Goal: Transaction & Acquisition: Purchase product/service

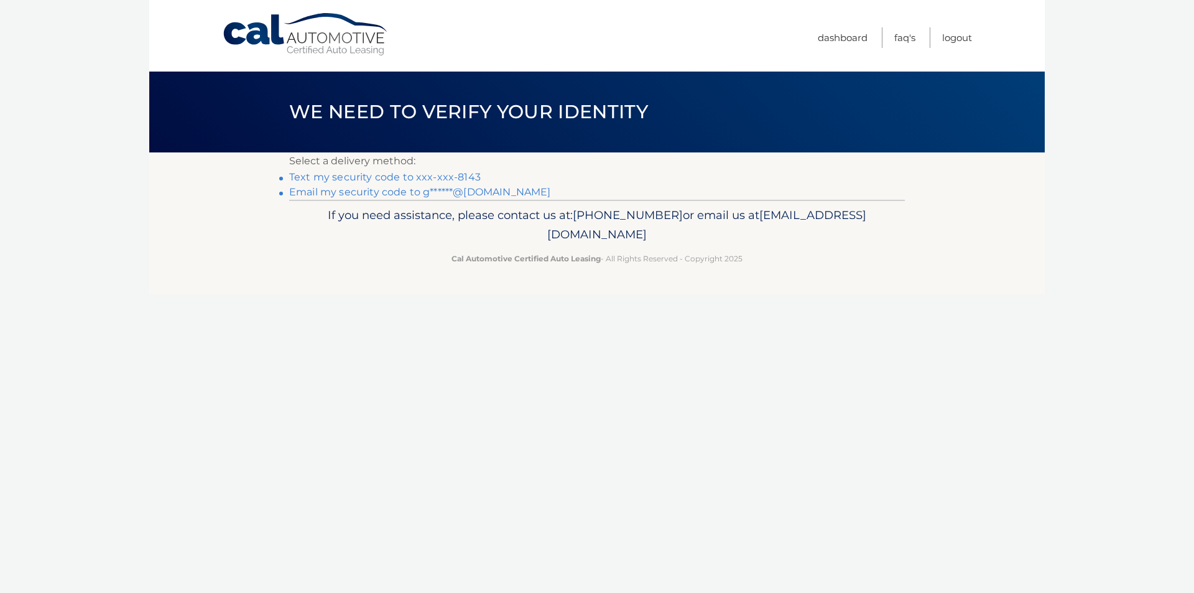
click at [312, 174] on link "Text my security code to xxx-xxx-8143" at bounding box center [385, 177] width 192 height 12
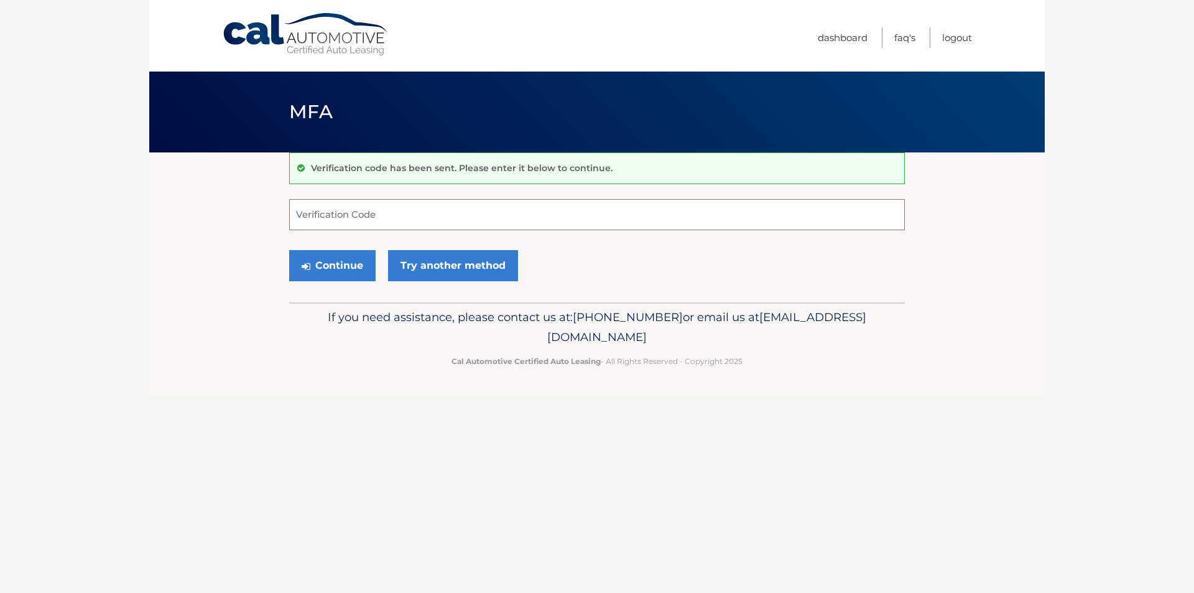
click at [348, 218] on input "Verification Code" at bounding box center [597, 214] width 616 height 31
type input "012518"
click at [361, 269] on button "Continue" at bounding box center [332, 265] width 86 height 31
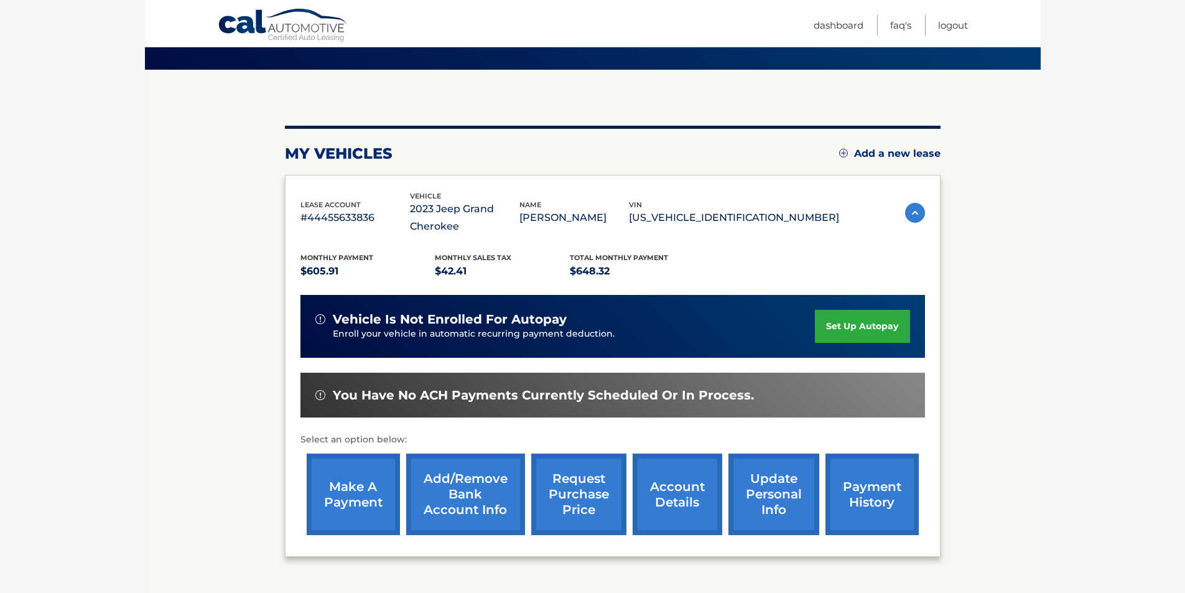
scroll to position [162, 0]
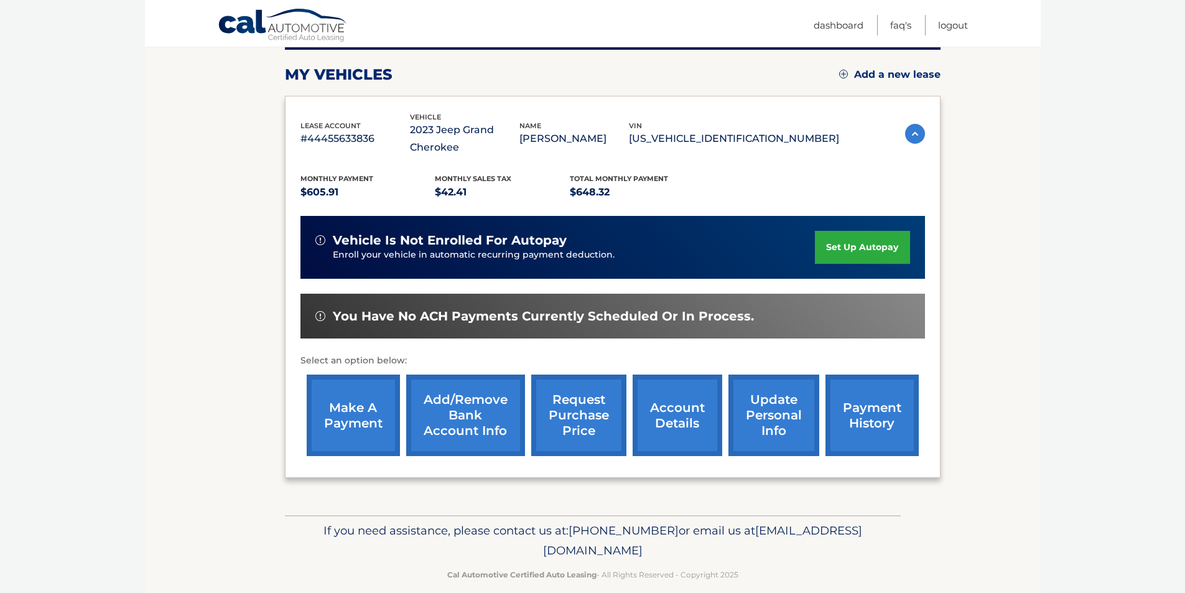
click at [356, 447] on link "make a payment" at bounding box center [353, 414] width 93 height 81
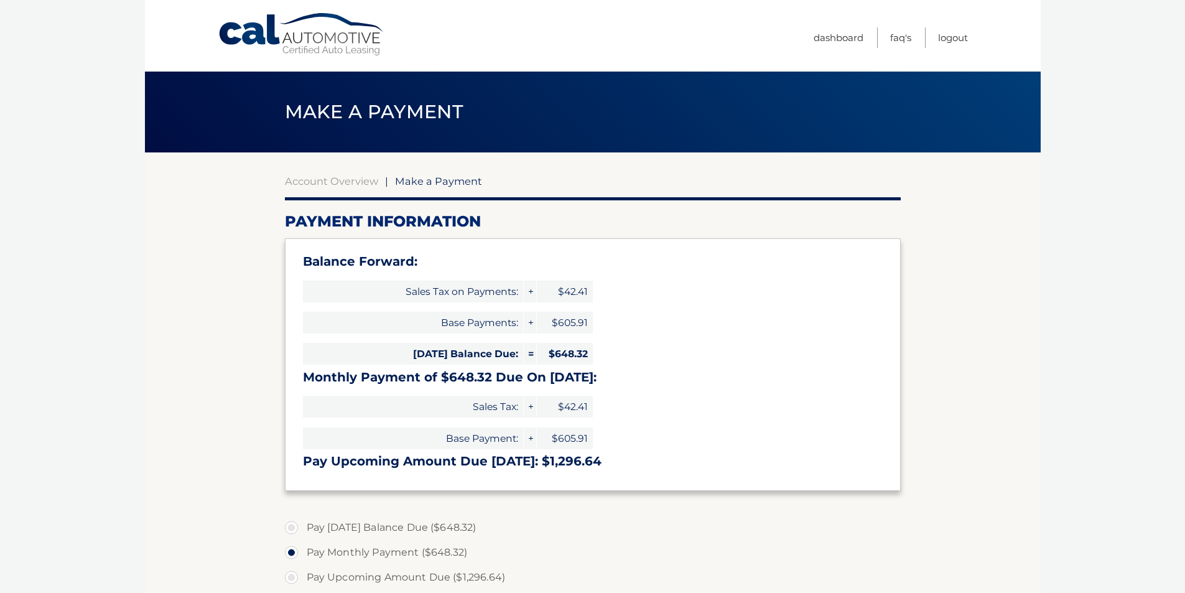
select select "OTAzNjNkMTgtYTljNi00MjE2LWI3NjktNGJhOWQzMzhkNGMw"
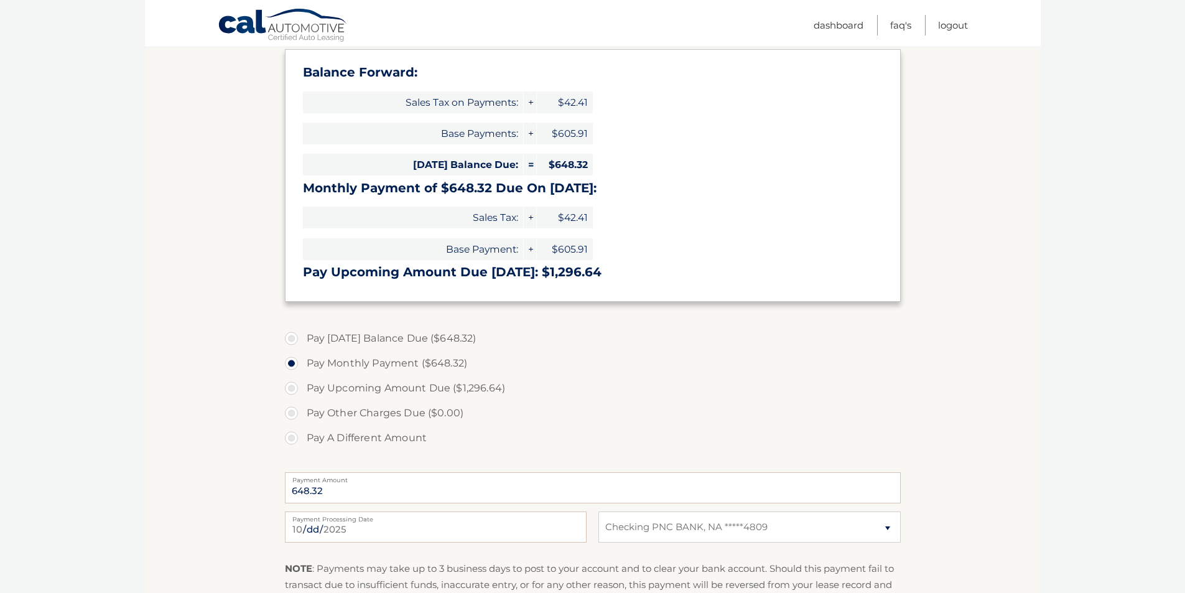
scroll to position [195, 0]
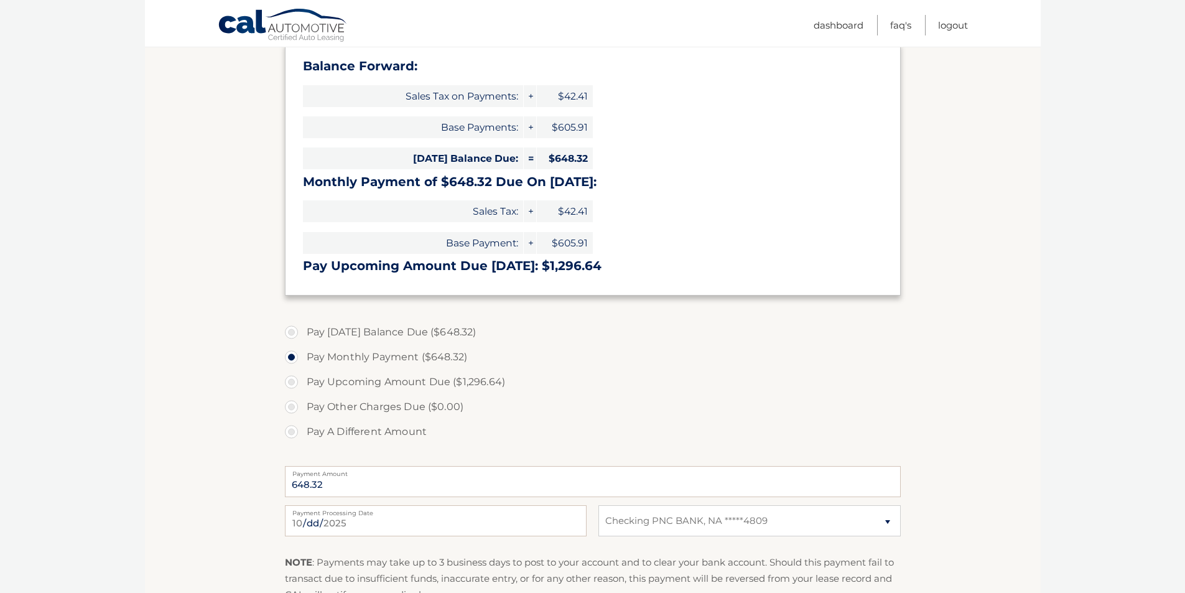
click at [290, 333] on label "Pay [DATE] Balance Due ($648.32)" at bounding box center [593, 332] width 616 height 25
click at [290, 333] on input "Pay [DATE] Balance Due ($648.32)" at bounding box center [296, 330] width 12 height 20
radio input "true"
click at [438, 523] on input "2025-10-12" at bounding box center [436, 520] width 302 height 31
type input "2025-10-17"
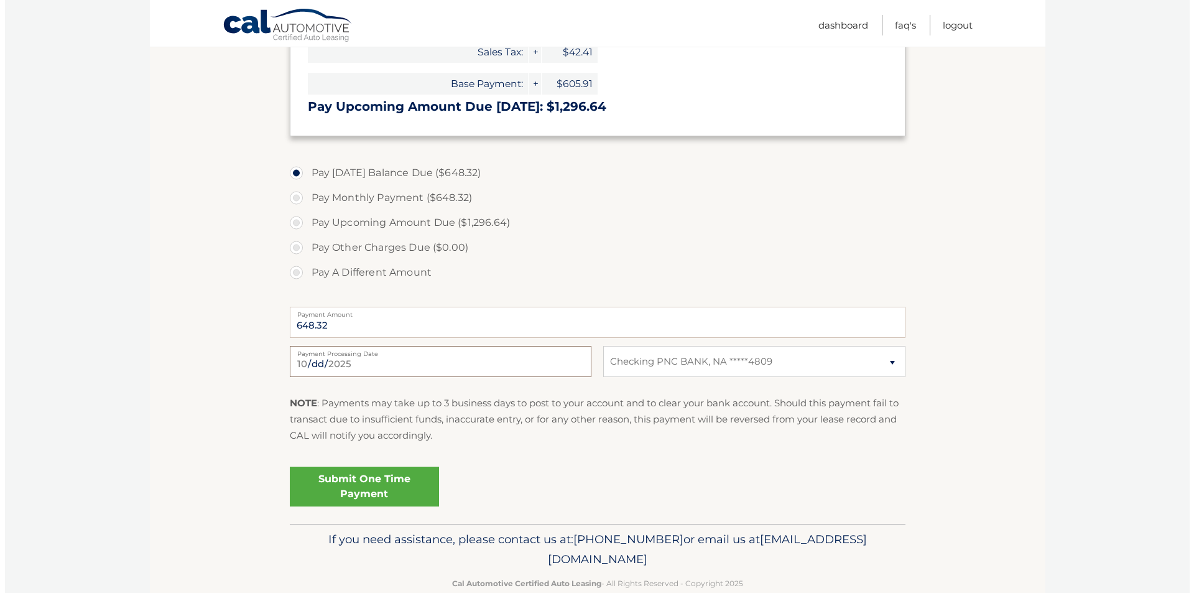
scroll to position [380, 0]
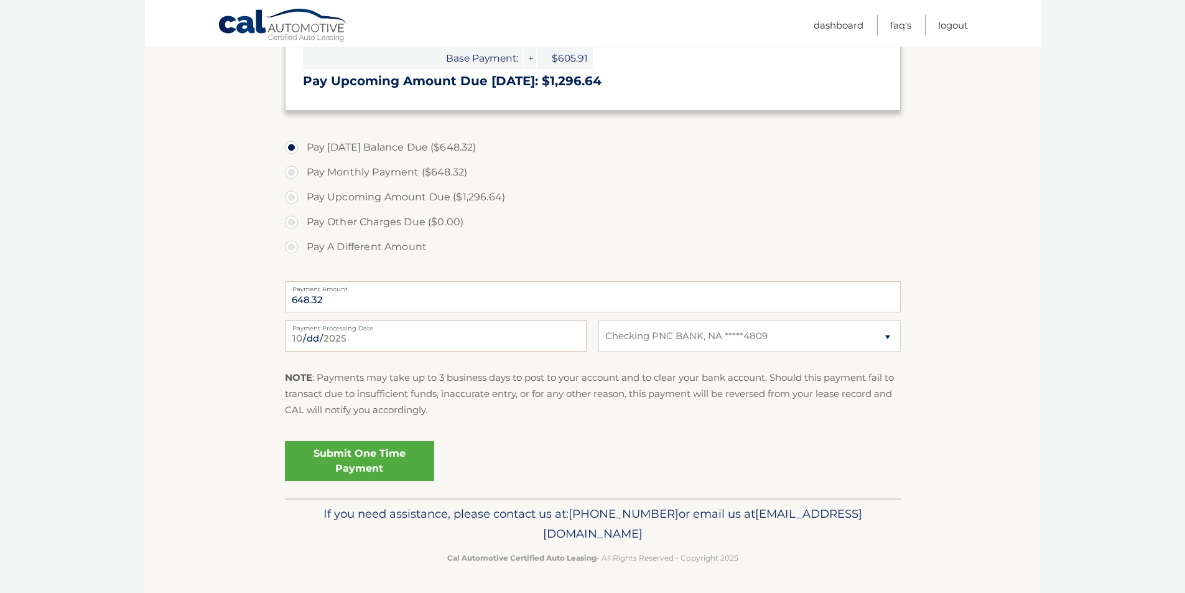
click at [366, 463] on link "Submit One Time Payment" at bounding box center [359, 461] width 149 height 40
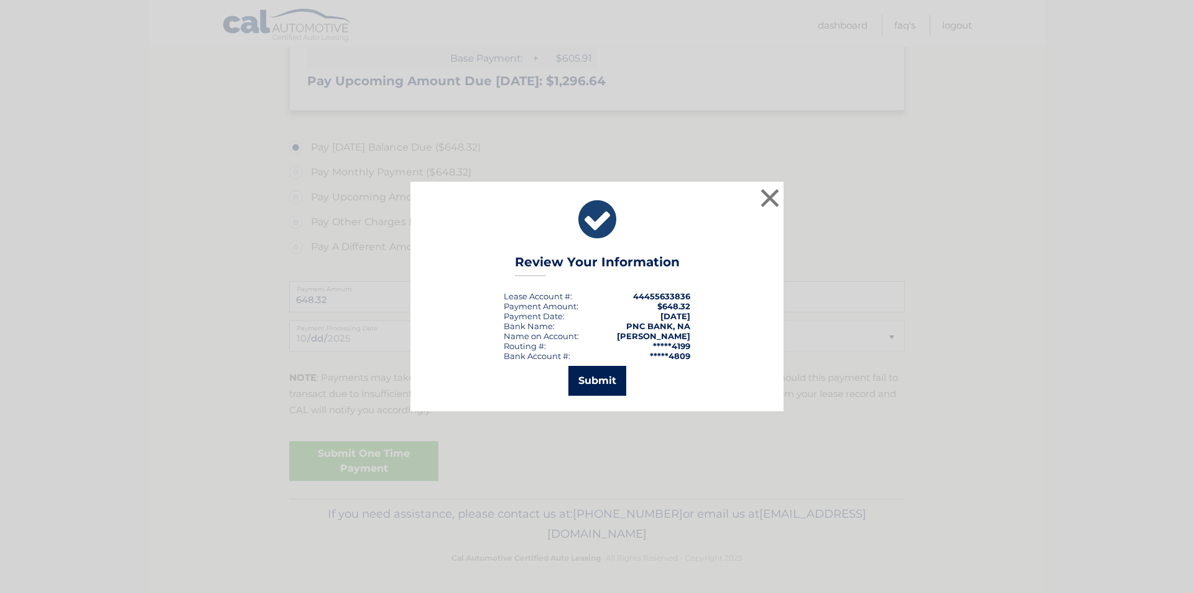
click at [593, 389] on button "Submit" at bounding box center [598, 381] width 58 height 30
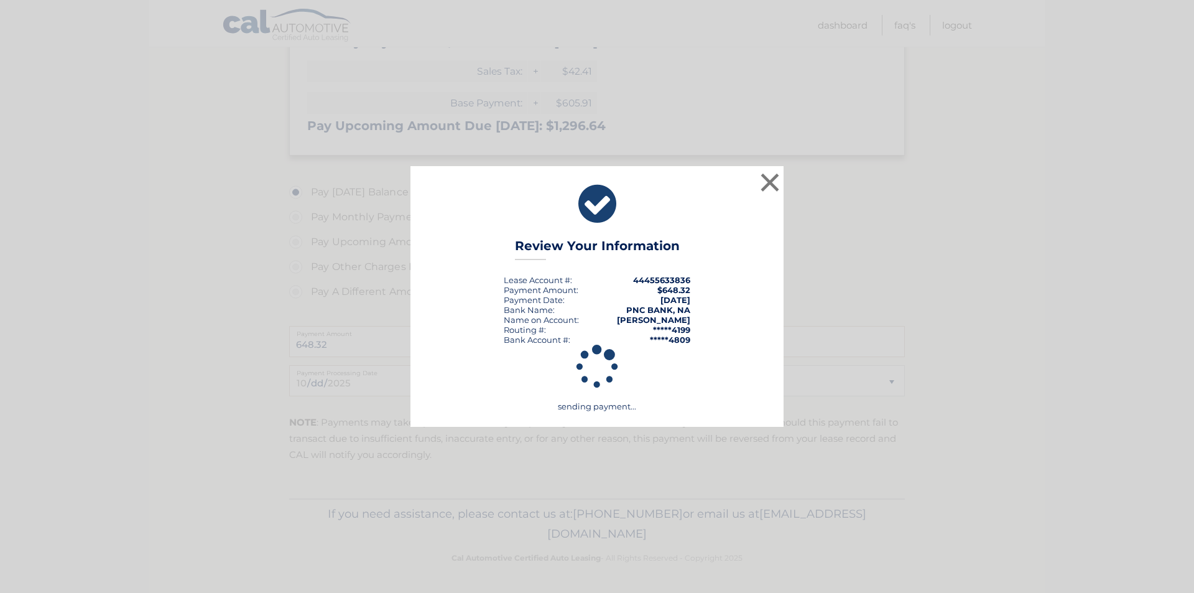
scroll to position [335, 0]
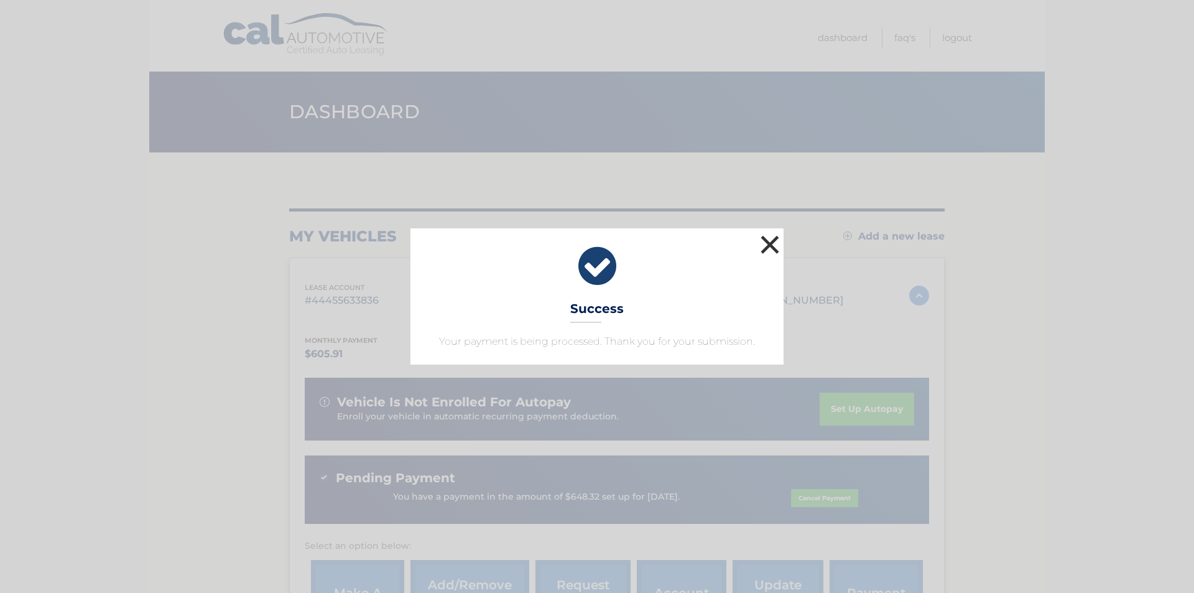
click at [764, 234] on button "×" at bounding box center [770, 244] width 25 height 25
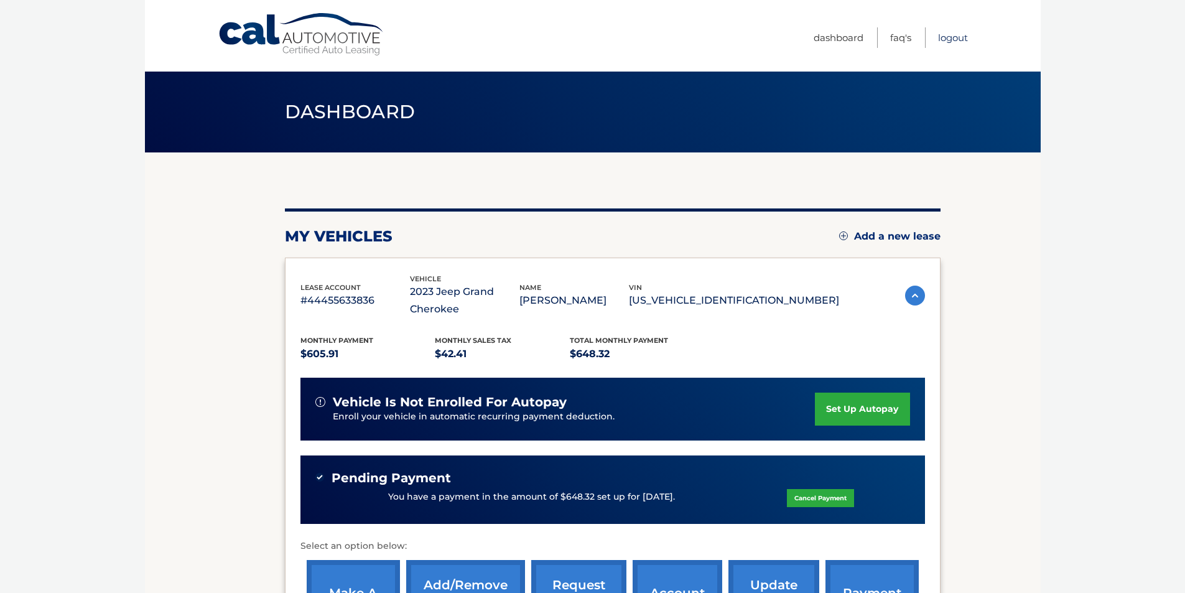
click at [958, 40] on link "Logout" at bounding box center [953, 37] width 30 height 21
